Goal: Find specific page/section: Locate a particular part of the current website

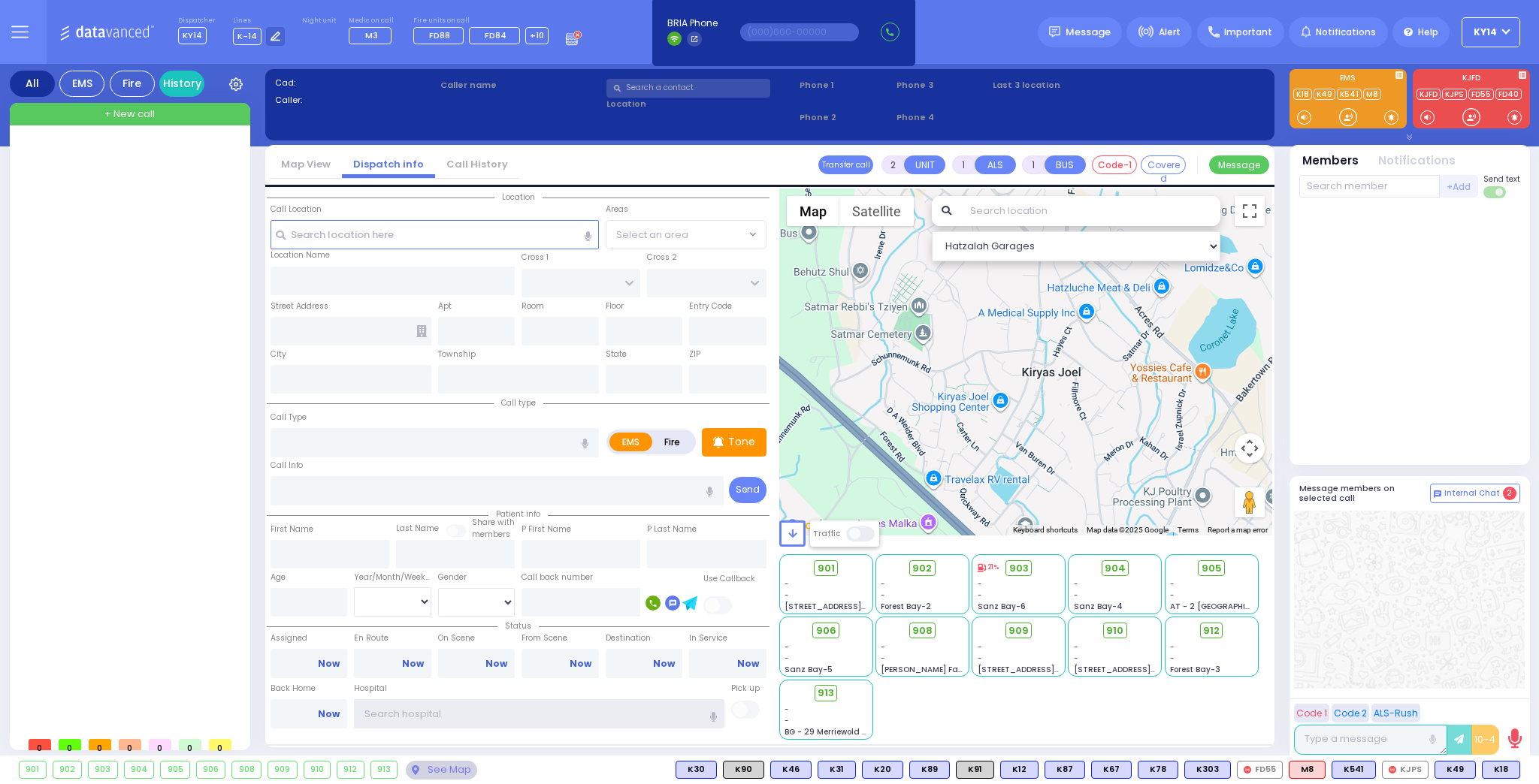
type input "ky14"
click at [1050, 24] on div "Message" at bounding box center [1082, 32] width 89 height 30
click at [1012, 21] on div "Dispatcher KY14 shift has started. Are you ? Lines K-14" at bounding box center [769, 32] width 1539 height 64
type input "ky14"
drag, startPoint x: 70, startPoint y: 24, endPoint x: 56, endPoint y: 257, distance: 233.4
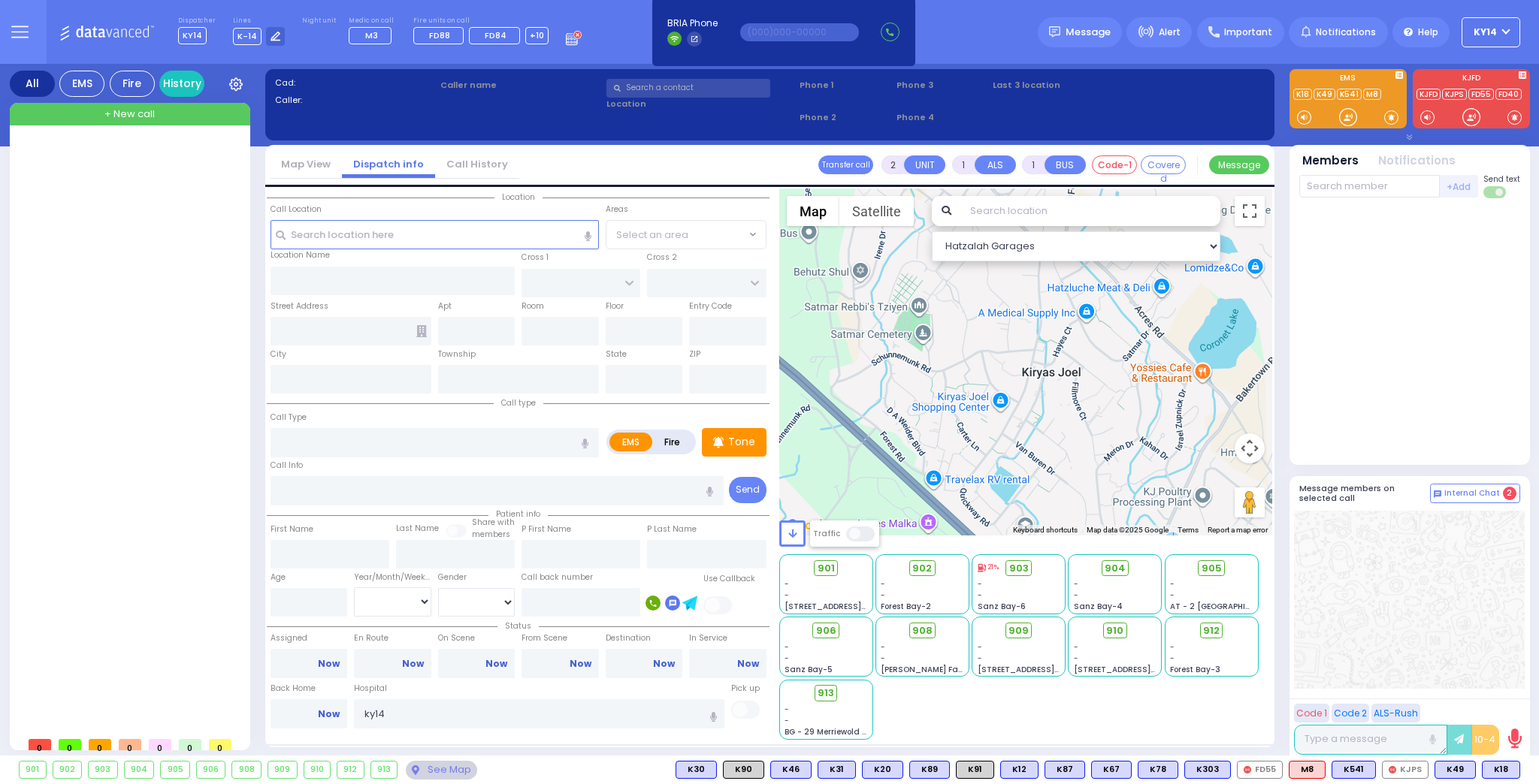
click at [55, 257] on div at bounding box center [131, 435] width 224 height 589
